Goal: Task Accomplishment & Management: Complete application form

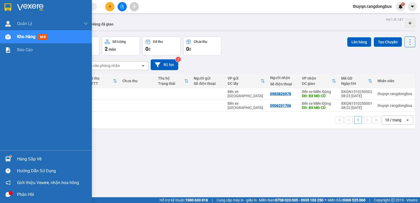
click at [8, 194] on icon "message" at bounding box center [8, 194] width 5 height 5
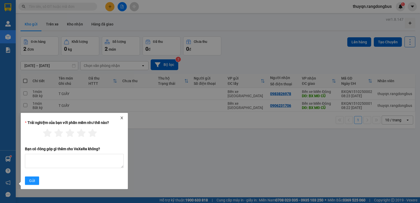
click at [121, 118] on icon "close" at bounding box center [122, 118] width 4 height 4
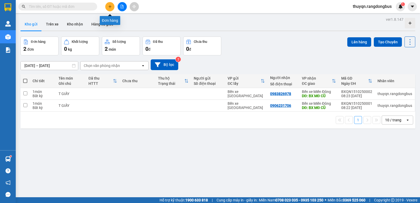
click at [110, 6] on icon "plus" at bounding box center [110, 7] width 4 height 4
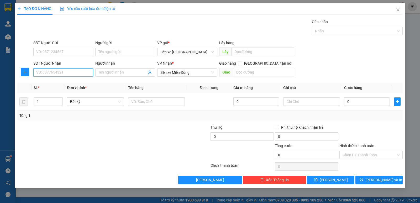
click at [51, 72] on input "SĐT Người Nhận" at bounding box center [63, 72] width 60 height 8
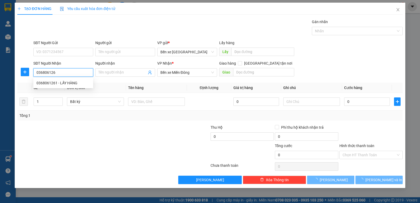
type input "0368061261"
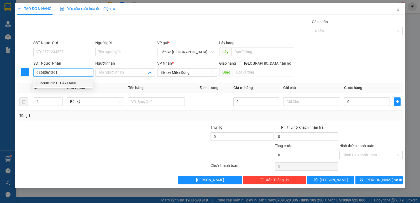
click at [67, 86] on div "0368061261 - LẤY HÀNG" at bounding box center [63, 83] width 60 height 8
type input "LẤY HÀNG"
type input "QUÁN LÁT"
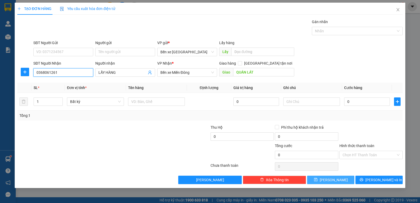
type input "0368061261"
click at [328, 182] on button "[PERSON_NAME]" at bounding box center [330, 180] width 47 height 8
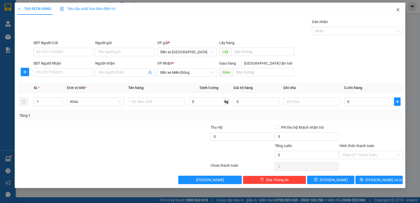
click at [398, 12] on icon "close" at bounding box center [398, 10] width 4 height 4
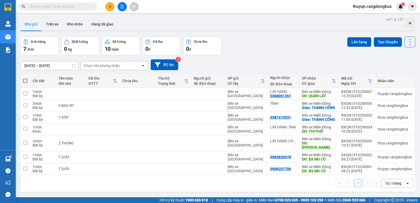
click at [24, 79] on span at bounding box center [25, 81] width 4 height 4
click at [25, 78] on input "checkbox" at bounding box center [25, 78] width 0 height 0
checkbox input "true"
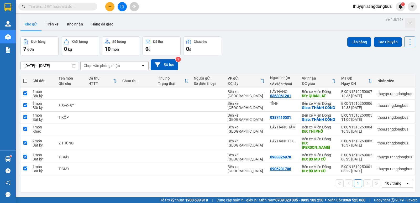
checkbox input "true"
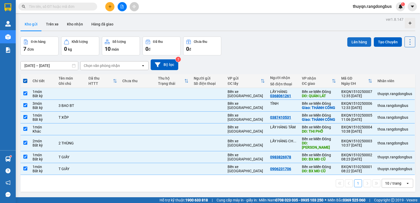
click at [352, 40] on button "Lên hàng" at bounding box center [359, 41] width 24 height 9
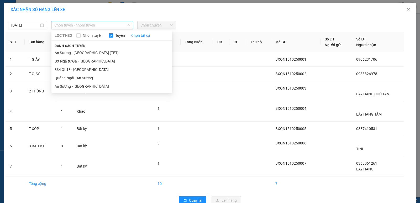
click at [99, 23] on span "Chọn tuyến - nhóm tuyến" at bounding box center [92, 25] width 76 height 8
drag, startPoint x: 81, startPoint y: 77, endPoint x: 94, endPoint y: 71, distance: 13.9
click at [82, 77] on li "Quảng Ngãi - An Sương" at bounding box center [111, 78] width 121 height 8
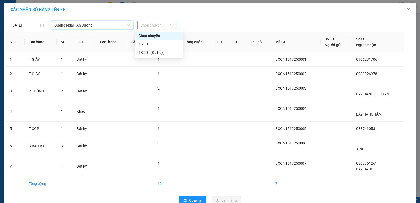
click at [147, 23] on span "Chọn chuyến" at bounding box center [156, 25] width 33 height 8
click at [150, 46] on div "15:00" at bounding box center [159, 44] width 41 height 6
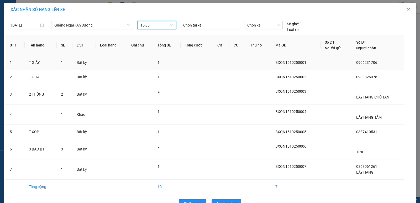
scroll to position [15, 0]
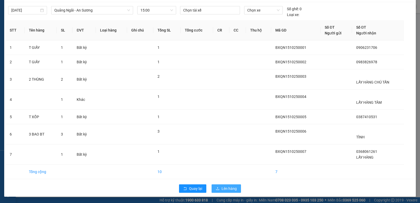
click at [222, 188] on span "Lên hàng" at bounding box center [229, 189] width 15 height 6
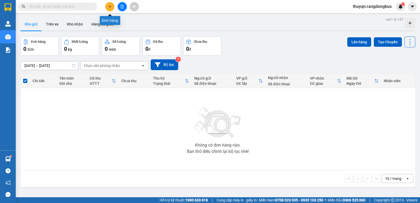
click at [109, 9] on button at bounding box center [109, 6] width 9 height 9
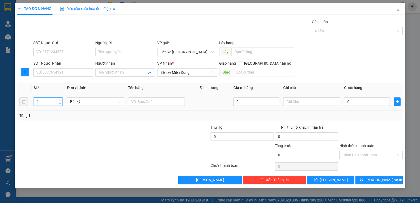
click at [38, 103] on input "1" at bounding box center [48, 102] width 29 height 8
type input "9"
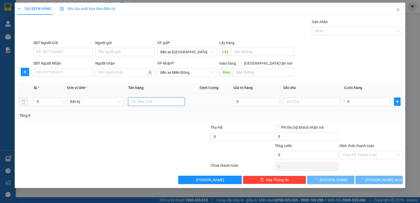
click at [155, 102] on input "text" at bounding box center [156, 101] width 57 height 8
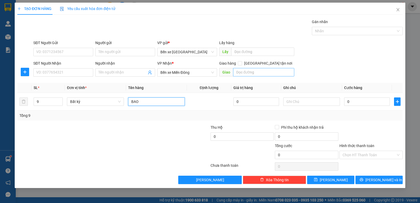
type input "BAO"
click at [241, 72] on input "text" at bounding box center [263, 72] width 61 height 8
type input "LIÊN HƯƠNG"
click at [109, 73] on input "Người nhận" at bounding box center [122, 73] width 48 height 6
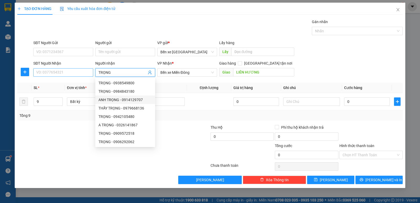
type input "TRỌNG"
click at [44, 72] on input "SĐT Người Nhận" at bounding box center [63, 72] width 60 height 8
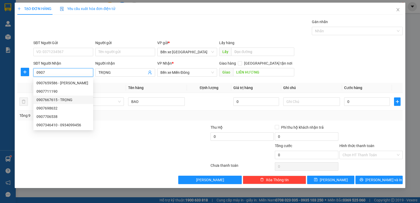
click at [44, 99] on div "0907667615 - TRỌNG" at bounding box center [63, 100] width 54 height 6
type input "0907667615"
type input "LIÊN HƯƠNG"
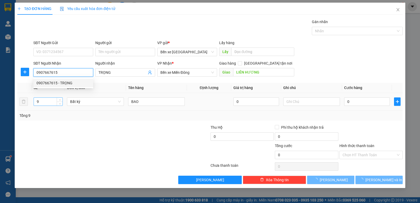
type input "500.000"
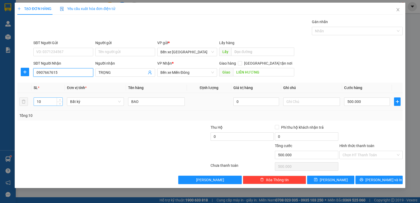
type input "0907667615"
click at [42, 103] on input "10" at bounding box center [48, 102] width 29 height 8
type input "1"
type input "9"
click at [373, 103] on input "500.000" at bounding box center [367, 101] width 46 height 8
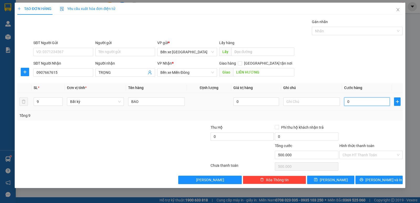
type input "0"
drag, startPoint x: 347, startPoint y: 103, endPoint x: 351, endPoint y: 103, distance: 3.9
click at [351, 103] on input "0" at bounding box center [367, 101] width 46 height 8
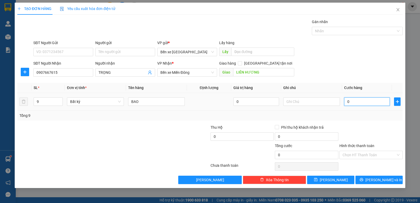
type input "4"
type input "45"
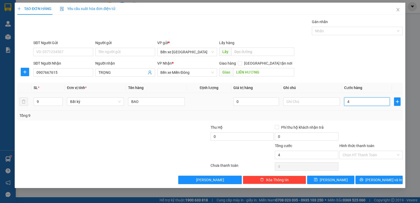
type input "45"
type input "450"
type input "450.000"
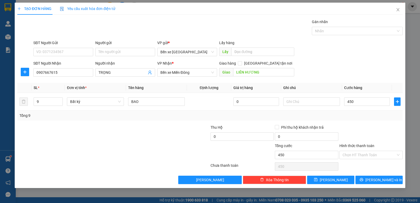
type input "450.000"
click at [358, 111] on div "Tổng: 9" at bounding box center [209, 116] width 385 height 10
click at [351, 147] on label "Hình thức thanh toán" at bounding box center [356, 146] width 35 height 4
click at [351, 151] on input "Hình thức thanh toán" at bounding box center [369, 155] width 53 height 8
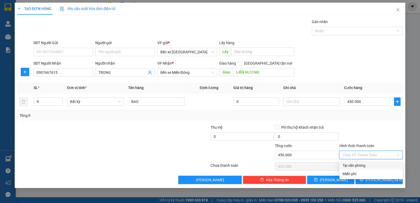
click at [351, 165] on div "Tại văn phòng" at bounding box center [371, 166] width 57 height 6
type input "0"
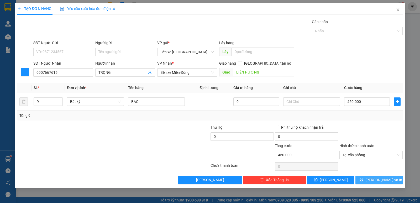
click at [383, 182] on span "[PERSON_NAME] và In" at bounding box center [383, 180] width 37 height 6
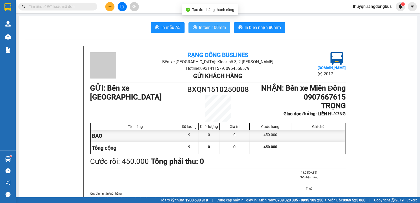
click at [219, 32] on button "In tem 100mm" at bounding box center [210, 27] width 42 height 11
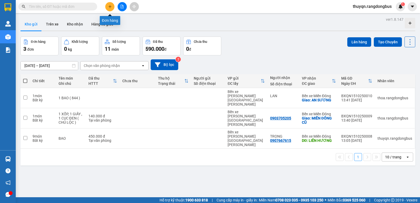
click at [108, 4] on button at bounding box center [109, 6] width 9 height 9
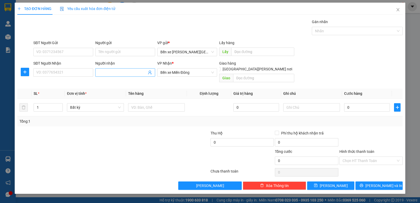
click at [112, 72] on input "Người nhận" at bounding box center [122, 73] width 48 height 6
type input "LẤY HÀNG VŨ"
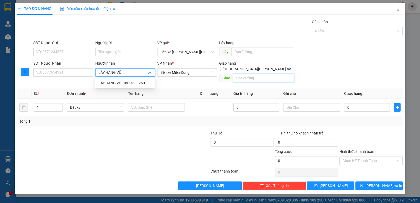
click at [250, 74] on input "text" at bounding box center [263, 78] width 61 height 8
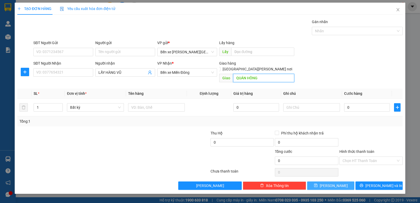
type input "QUÁN HỒNG"
click at [319, 181] on button "[PERSON_NAME]" at bounding box center [330, 185] width 47 height 8
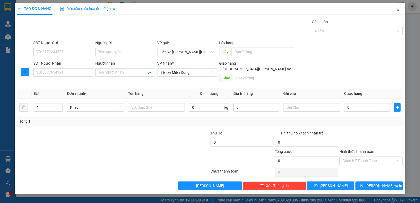
click at [398, 11] on icon "close" at bounding box center [398, 10] width 4 height 4
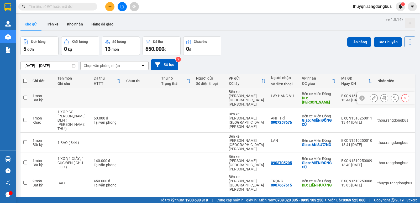
click at [26, 96] on input "checkbox" at bounding box center [25, 98] width 4 height 4
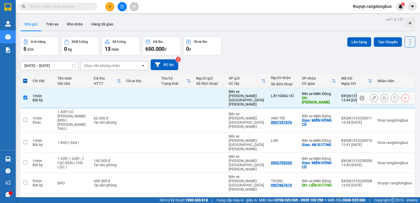
click at [25, 96] on input "checkbox" at bounding box center [25, 98] width 4 height 4
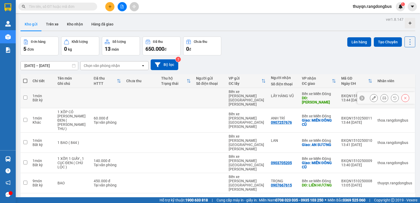
drag, startPoint x: 25, startPoint y: 92, endPoint x: 23, endPoint y: 100, distance: 8.3
click at [24, 96] on input "checkbox" at bounding box center [25, 98] width 4 height 4
checkbox input "true"
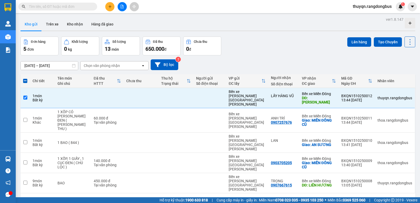
click at [25, 81] on span at bounding box center [25, 81] width 4 height 4
click at [25, 78] on input "checkbox" at bounding box center [25, 78] width 0 height 0
checkbox input "true"
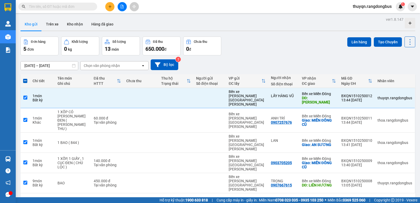
checkbox input "true"
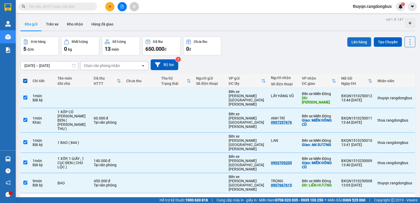
click at [359, 41] on button "Lên hàng" at bounding box center [359, 41] width 24 height 9
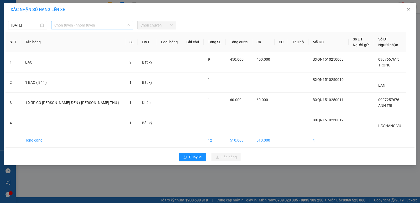
click at [90, 23] on span "Chọn tuyến - nhóm tuyến" at bounding box center [92, 25] width 76 height 8
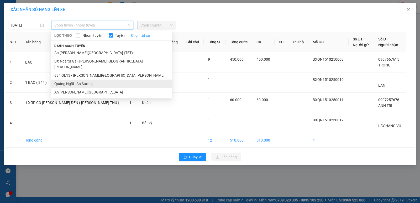
drag, startPoint x: 75, startPoint y: 78, endPoint x: 131, endPoint y: 37, distance: 69.4
click at [75, 80] on li "Quảng Ngãi - An Sương" at bounding box center [111, 84] width 121 height 8
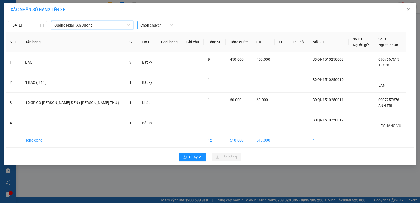
click at [152, 25] on span "Chọn chuyến" at bounding box center [156, 25] width 33 height 8
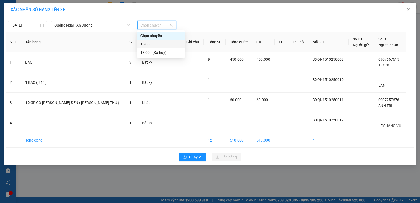
click at [147, 44] on div "15:00" at bounding box center [160, 44] width 41 height 6
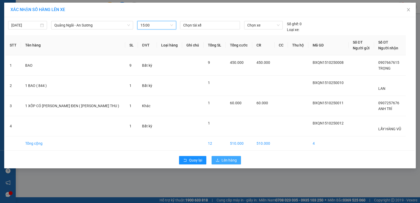
click at [226, 161] on span "Lên hàng" at bounding box center [229, 160] width 15 height 6
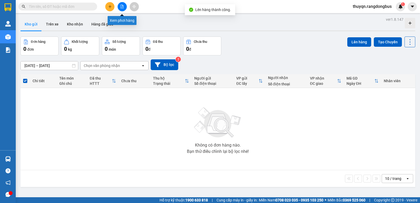
click at [123, 8] on icon "file-add" at bounding box center [122, 7] width 4 height 4
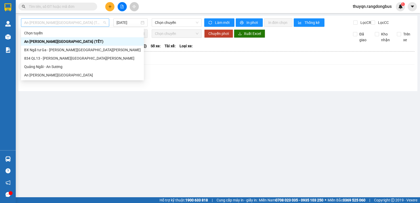
click at [66, 20] on span "An [PERSON_NAME][GEOGRAPHIC_DATA] (TẾT)" at bounding box center [65, 23] width 82 height 8
click at [44, 67] on div "Quảng Ngãi - An Sương" at bounding box center [82, 67] width 117 height 6
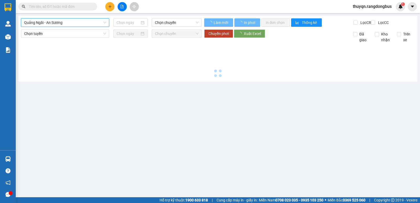
type input "[DATE]"
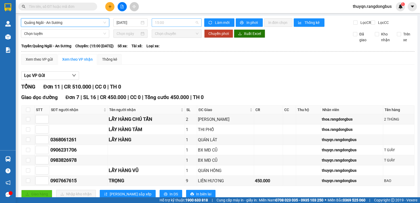
click at [165, 21] on span "15:00" at bounding box center [176, 23] width 43 height 8
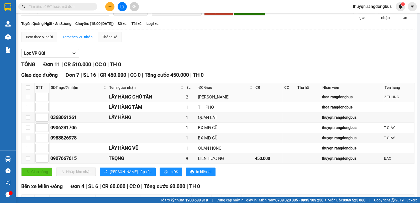
scroll to position [22, 0]
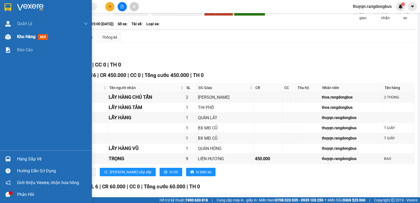
click at [31, 35] on span "Kho hàng" at bounding box center [26, 36] width 18 height 5
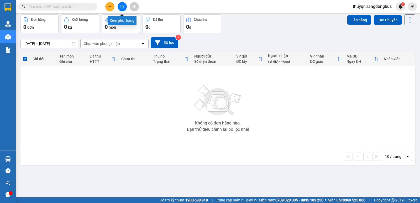
click at [122, 7] on icon "file-add" at bounding box center [122, 7] width 4 height 4
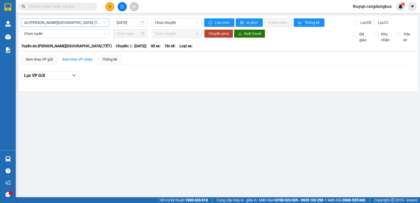
click at [38, 20] on span "An [PERSON_NAME][GEOGRAPHIC_DATA] (TẾT)" at bounding box center [65, 23] width 82 height 8
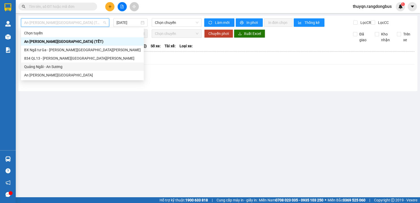
click at [40, 65] on div "Quảng Ngãi - An Sương" at bounding box center [82, 67] width 117 height 6
type input "[DATE]"
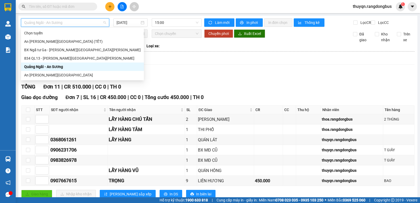
click at [65, 22] on span "Quảng Ngãi - An Sương" at bounding box center [65, 23] width 82 height 8
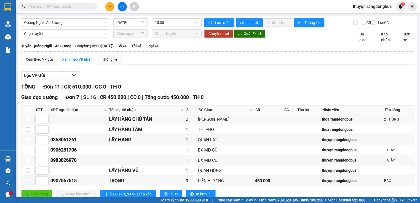
click at [219, 65] on div "Xem theo VP gửi Xem theo VP nhận Thống kê" at bounding box center [217, 59] width 393 height 11
click at [176, 20] on span "15:00" at bounding box center [176, 23] width 43 height 8
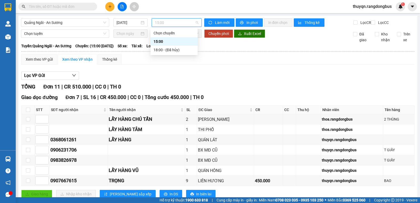
click at [163, 44] on div "15:00" at bounding box center [173, 41] width 47 height 8
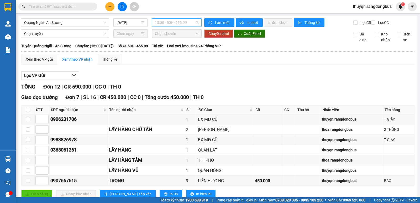
click at [163, 22] on span "15:00 - 50H -455.99" at bounding box center [176, 23] width 43 height 8
click at [235, 74] on div "Lọc VP Gửi TỔNG Đơn 12 | CR 590.000 | CC 0 | TH 0 Giao dọc đường Đơn 7 | SL 16…" at bounding box center [217, 182] width 393 height 227
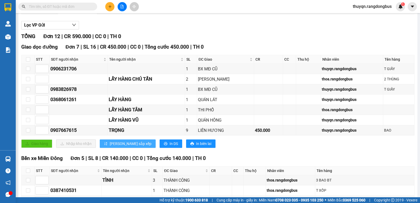
scroll to position [53, 0]
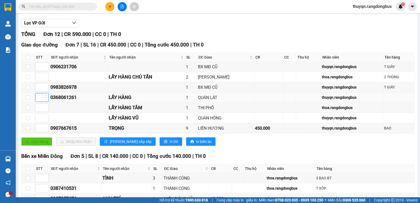
click at [36, 101] on input at bounding box center [42, 97] width 13 height 8
type input "1"
click at [39, 112] on input at bounding box center [42, 108] width 13 height 8
type input "2"
click at [37, 122] on input at bounding box center [42, 118] width 13 height 8
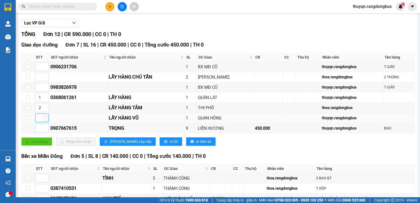
type input "3"
click at [39, 81] on input at bounding box center [42, 77] width 13 height 8
type input "3"
click at [37, 122] on input at bounding box center [42, 118] width 13 height 8
type input "4"
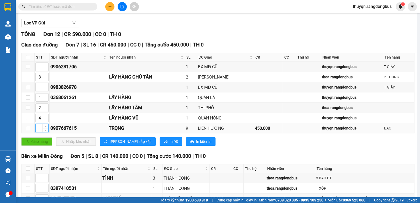
click at [40, 132] on input at bounding box center [42, 128] width 13 height 8
type input "5"
click at [99, 145] on div "Giao hàng Nhập kho nhận Lưu sắp xếp In DS In biên lai" at bounding box center [217, 141] width 393 height 8
click at [112, 144] on span "[PERSON_NAME] sắp xếp" at bounding box center [131, 142] width 42 height 6
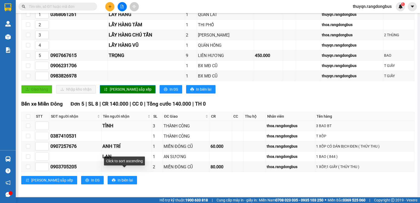
scroll to position [105, 0]
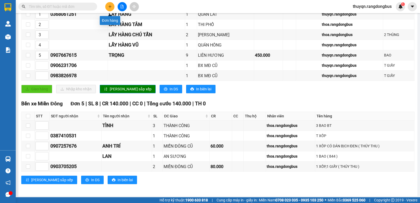
click at [111, 8] on icon "plus" at bounding box center [110, 7] width 4 height 4
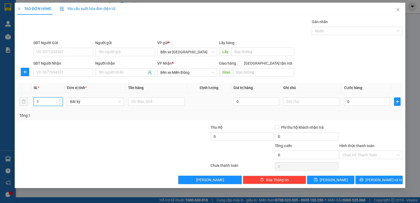
click at [44, 103] on input "1" at bounding box center [48, 102] width 29 height 8
type input "6"
click at [159, 102] on input "text" at bounding box center [156, 101] width 57 height 8
type input "BAO"
click at [109, 71] on input "Người nhận" at bounding box center [122, 73] width 48 height 6
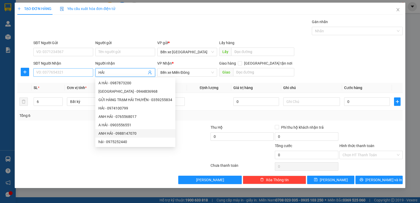
type input "HẢI"
click at [54, 73] on input "SĐT Người Nhận" at bounding box center [63, 72] width 60 height 8
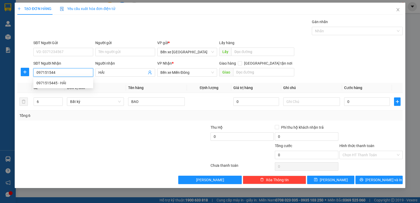
type input "0971515445"
click at [59, 84] on div "0971515445 - HẢI" at bounding box center [63, 83] width 54 height 6
type input "LIÊN HƯƠNG"
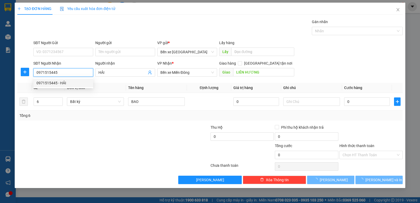
type input "300.000"
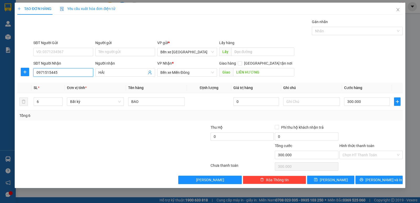
type input "0971515445"
click at [362, 147] on label "Hình thức thanh toán" at bounding box center [356, 146] width 35 height 4
click at [362, 151] on input "Hình thức thanh toán" at bounding box center [369, 155] width 53 height 8
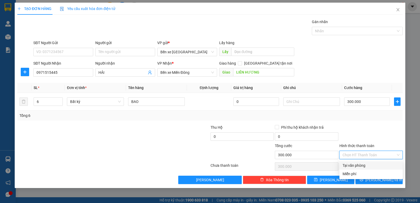
click at [354, 166] on div "Tại văn phòng" at bounding box center [371, 166] width 57 height 6
type input "0"
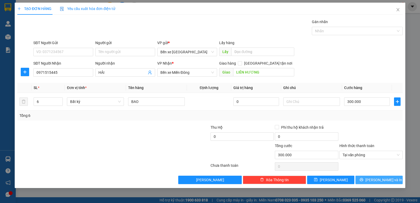
click at [374, 180] on button "[PERSON_NAME] và In" at bounding box center [378, 180] width 47 height 8
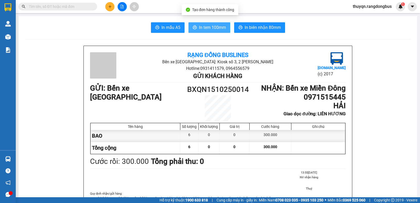
click at [199, 25] on span "In tem 100mm" at bounding box center [212, 27] width 27 height 7
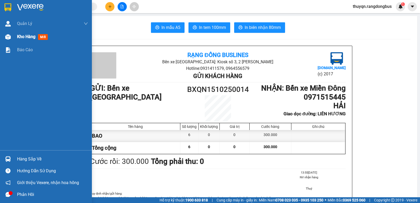
click at [23, 36] on span "Kho hàng" at bounding box center [26, 36] width 18 height 5
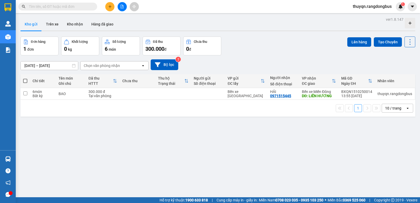
click at [25, 81] on span at bounding box center [25, 81] width 4 height 4
click at [25, 78] on input "checkbox" at bounding box center [25, 78] width 0 height 0
checkbox input "true"
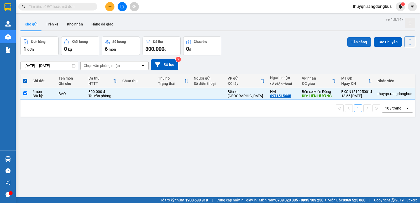
click at [355, 40] on button "Lên hàng" at bounding box center [359, 41] width 24 height 9
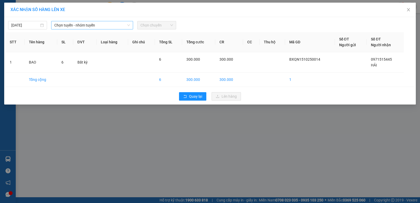
click at [108, 24] on span "Chọn tuyến - nhóm tuyến" at bounding box center [92, 25] width 76 height 8
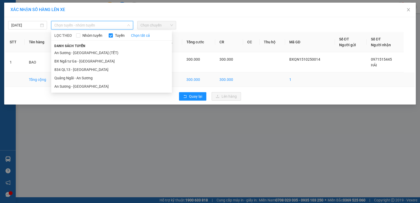
drag, startPoint x: 82, startPoint y: 80, endPoint x: 90, endPoint y: 76, distance: 9.3
click at [81, 80] on li "Quảng Ngãi - An Sương" at bounding box center [111, 78] width 121 height 8
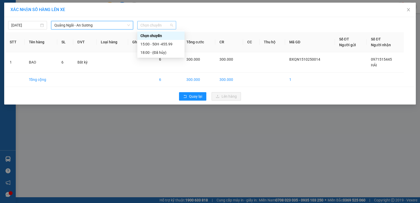
click at [150, 25] on span "Chọn chuyến" at bounding box center [156, 25] width 33 height 8
click at [161, 46] on div "15:00 - 50H -455.99" at bounding box center [160, 44] width 41 height 6
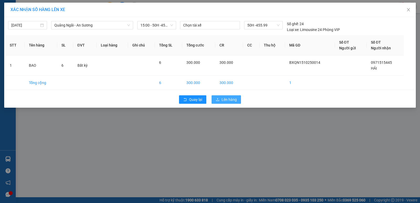
click at [223, 99] on span "Lên hàng" at bounding box center [229, 100] width 15 height 6
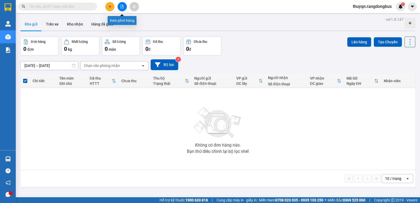
click at [124, 8] on button at bounding box center [122, 6] width 9 height 9
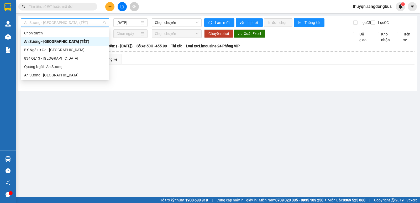
click at [87, 23] on span "An [PERSON_NAME][GEOGRAPHIC_DATA] (TẾT)" at bounding box center [65, 23] width 82 height 8
click at [57, 69] on div "Quảng Ngãi - An Sương" at bounding box center [65, 67] width 82 height 6
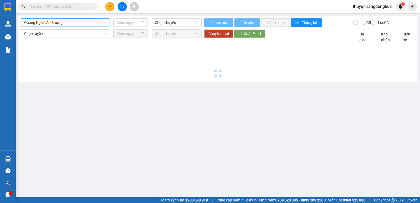
type input "[DATE]"
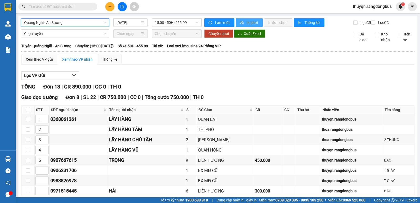
click at [252, 22] on span "In phơi" at bounding box center [253, 23] width 12 height 6
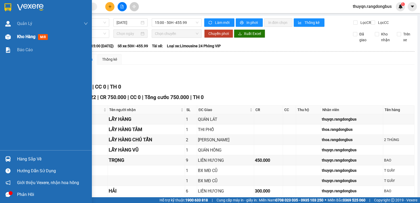
click at [19, 36] on span "Kho hàng" at bounding box center [26, 36] width 18 height 5
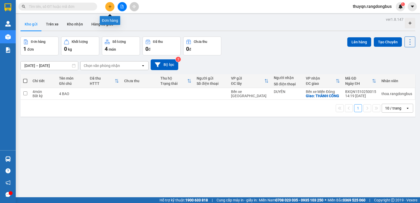
click at [111, 9] on button at bounding box center [109, 6] width 9 height 9
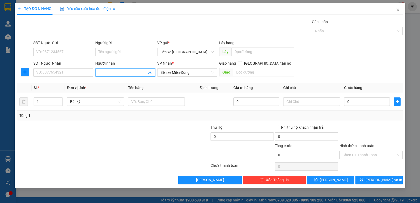
click at [109, 69] on span at bounding box center [125, 72] width 60 height 8
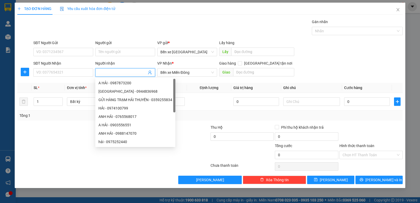
click at [108, 70] on input "Người nhận" at bounding box center [122, 73] width 48 height 6
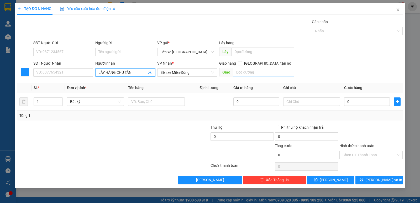
type input "LẤY HÀNG CHÚ TẤN"
click at [265, 75] on input "text" at bounding box center [263, 72] width 61 height 8
type input "[PERSON_NAME]"
click at [44, 101] on input "1" at bounding box center [48, 102] width 29 height 8
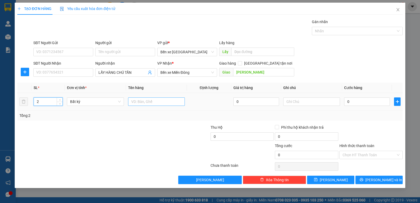
type input "2"
click at [147, 98] on input "text" at bounding box center [156, 101] width 57 height 8
type input "BAO THAN"
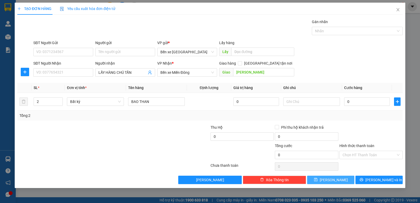
click at [337, 180] on span "[PERSON_NAME]" at bounding box center [334, 180] width 28 height 6
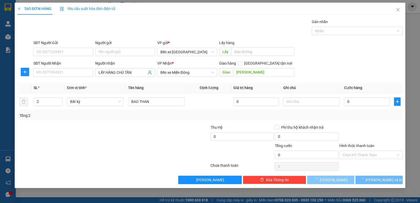
type input "1"
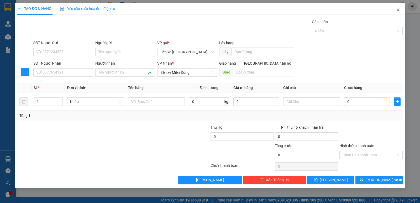
click at [399, 8] on icon "close" at bounding box center [398, 10] width 4 height 4
